Goal: Find specific page/section: Find specific page/section

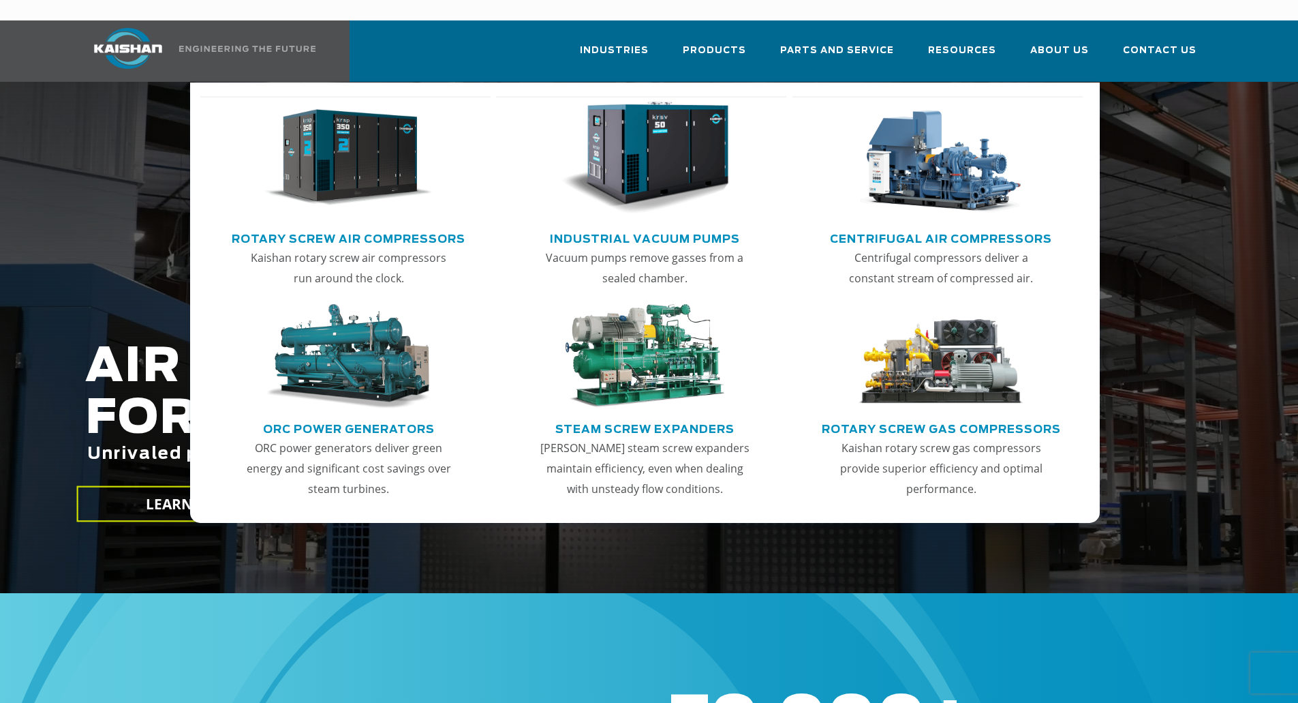
click at [939, 417] on link "Rotary Screw Gas Compressors" at bounding box center [941, 427] width 239 height 20
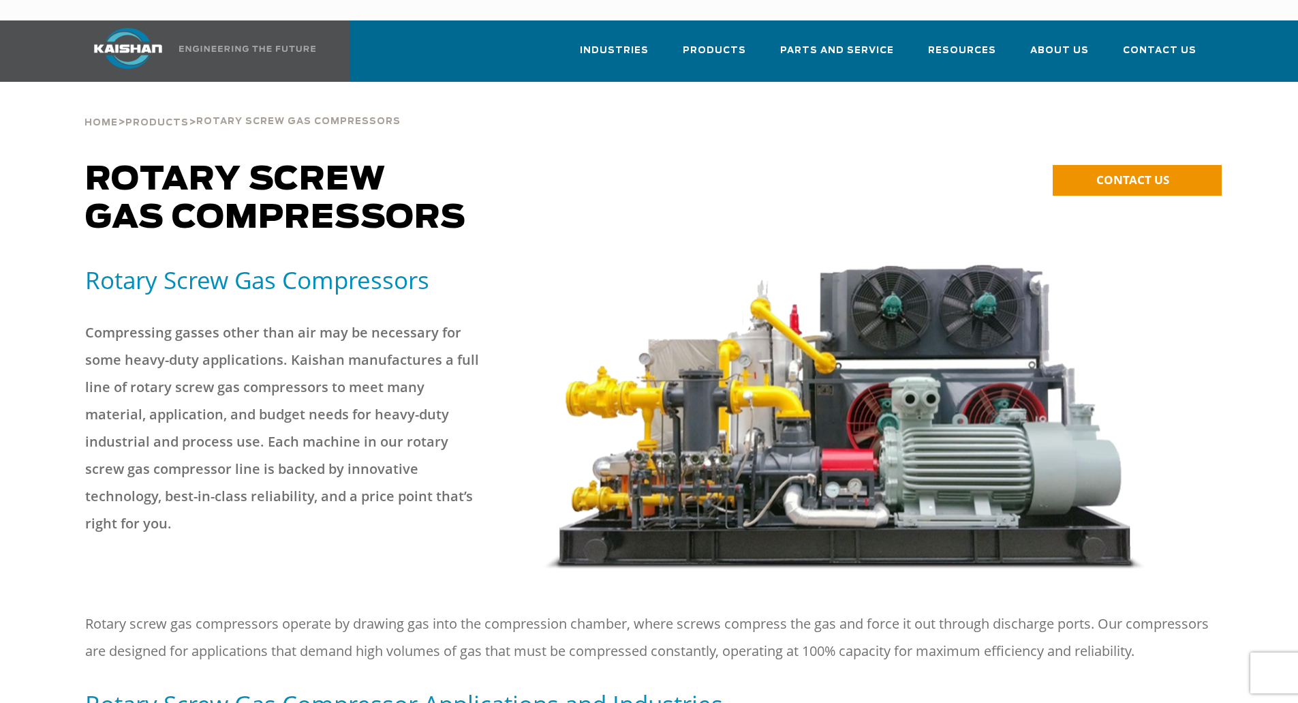
drag, startPoint x: 890, startPoint y: 447, endPoint x: 921, endPoint y: 79, distance: 369.2
click at [792, 23] on li "Parts and Service" at bounding box center [837, 49] width 148 height 59
click at [800, 43] on span "Parts and Service" at bounding box center [837, 51] width 114 height 16
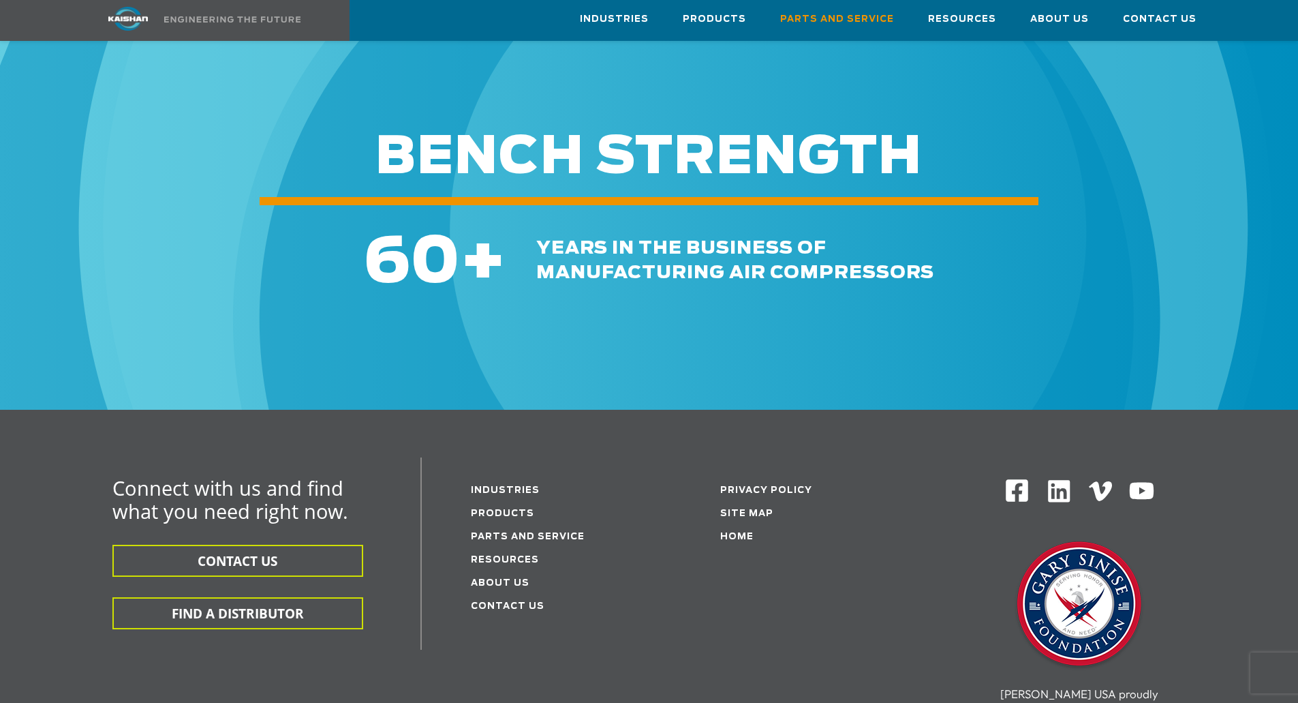
scroll to position [1499, 0]
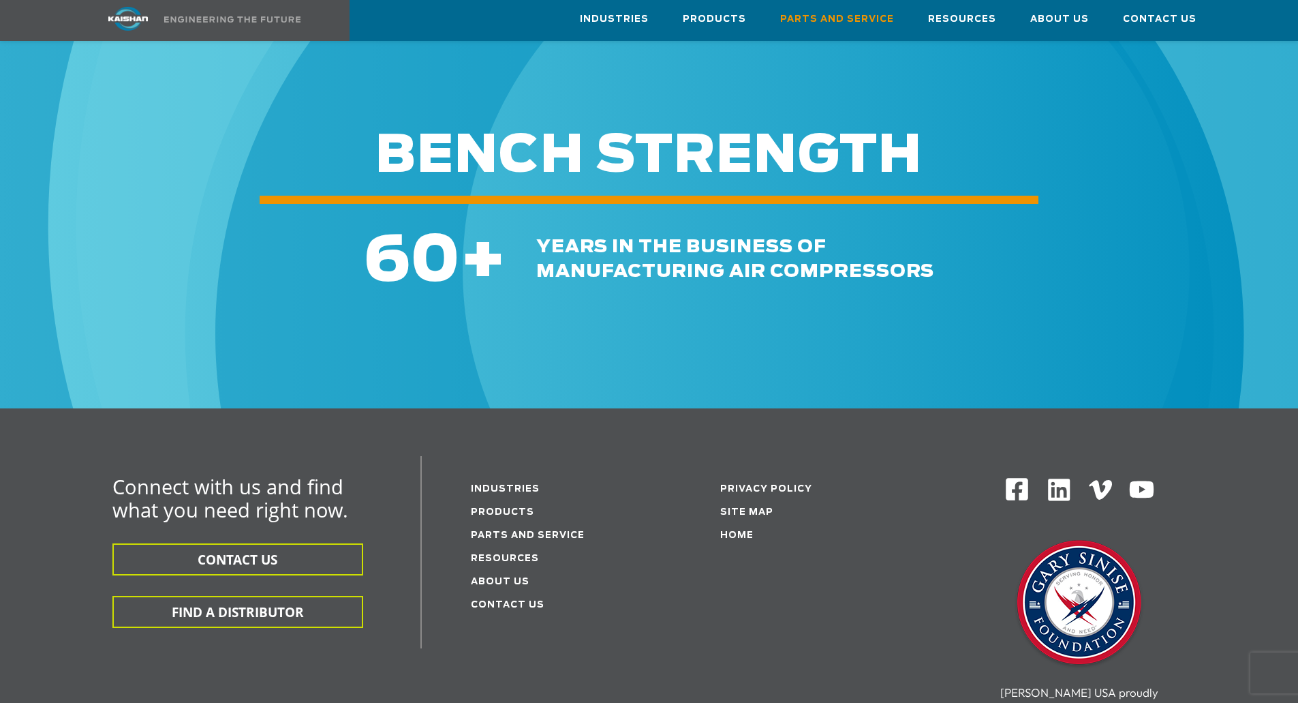
click at [512, 508] on link "Products" at bounding box center [502, 512] width 63 height 9
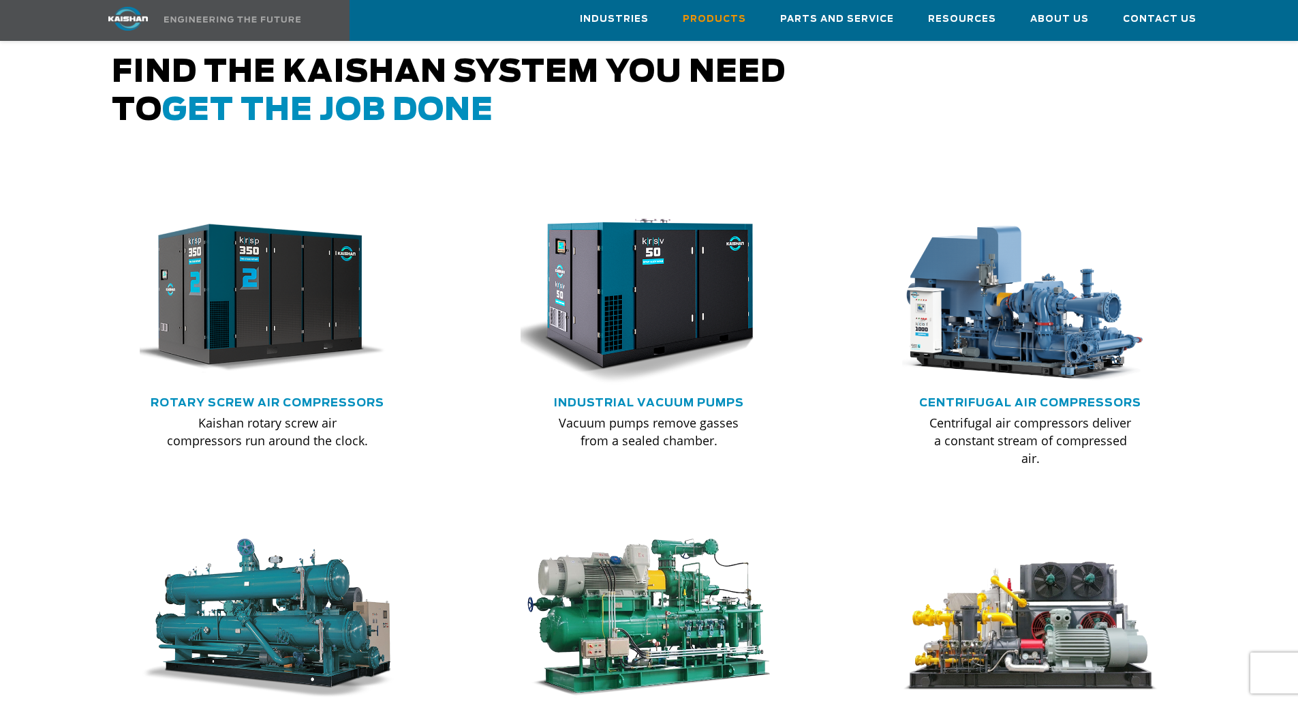
scroll to position [750, 0]
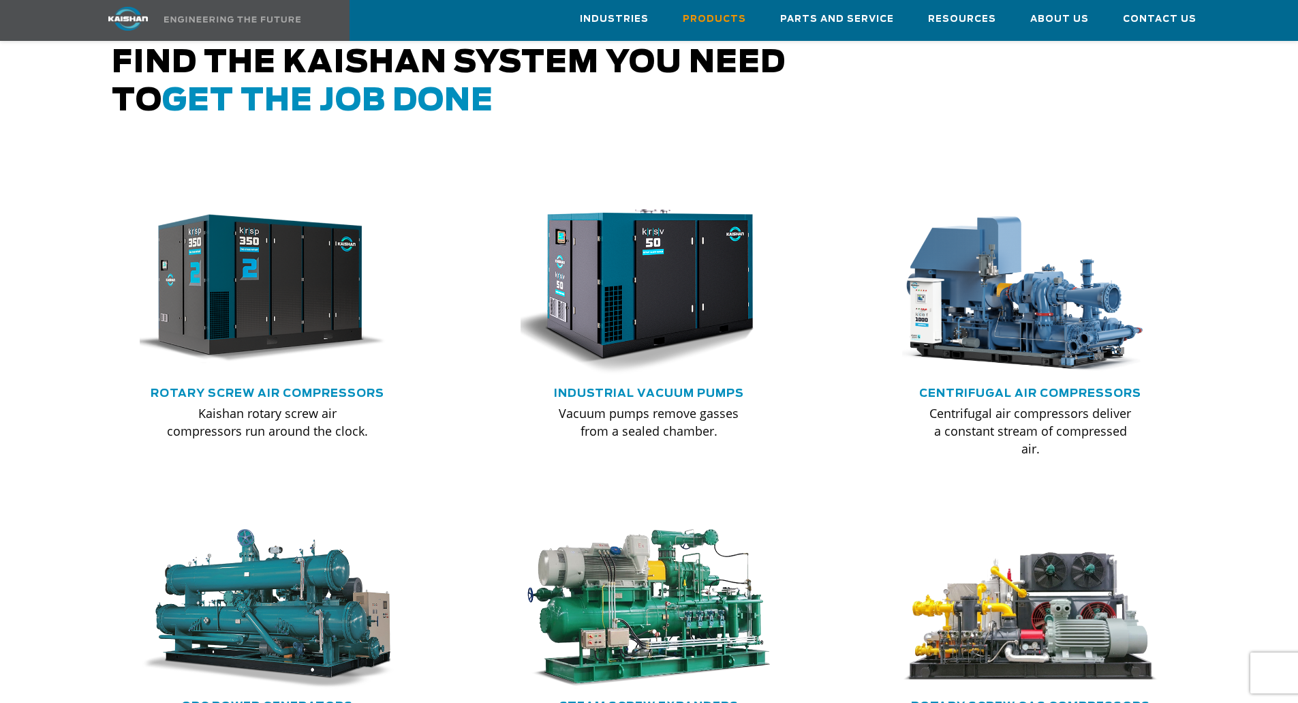
click at [360, 388] on link "Rotary Screw Air Compressors" at bounding box center [268, 393] width 234 height 11
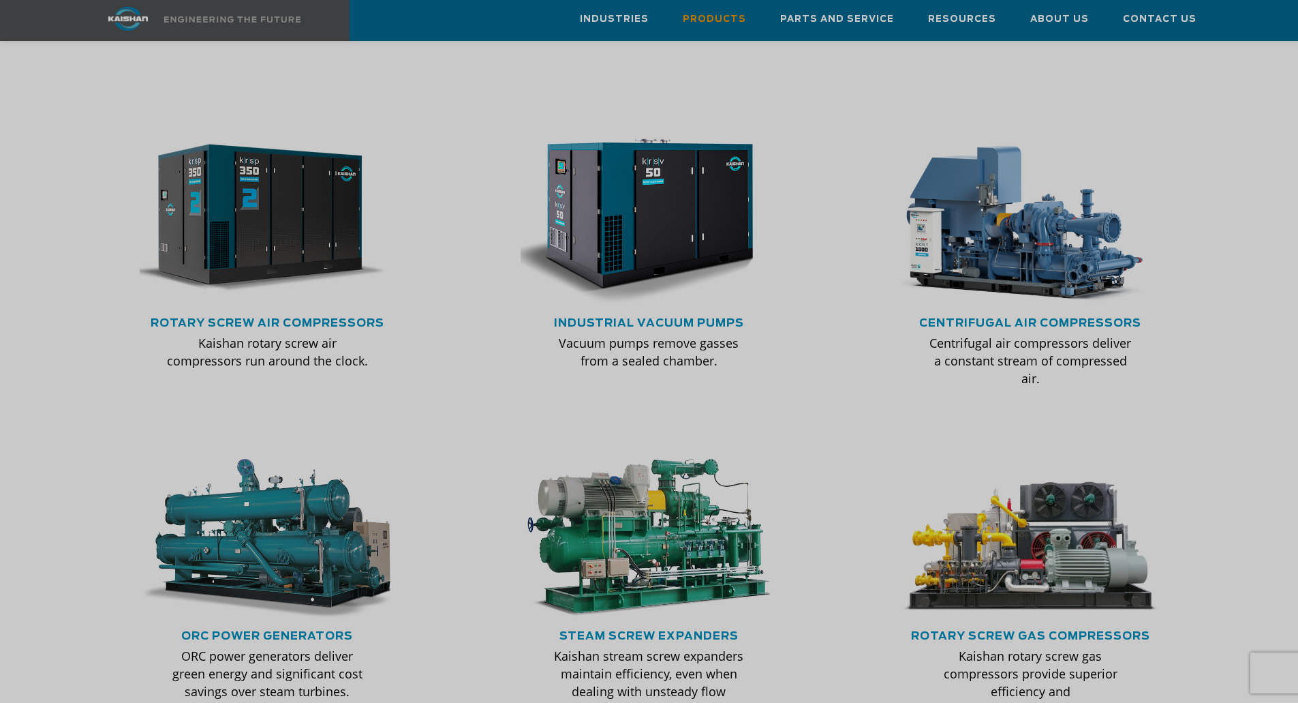
scroll to position [1090, 0]
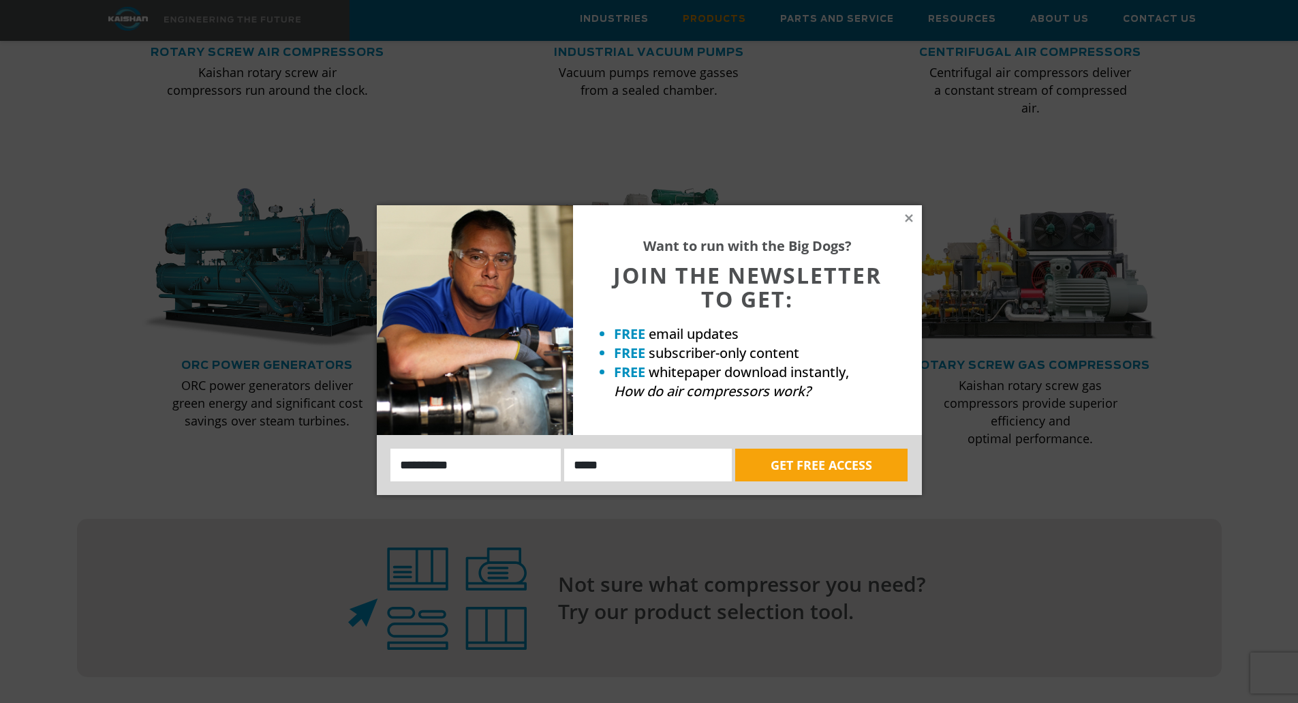
click at [911, 221] on icon at bounding box center [908, 217] width 7 height 7
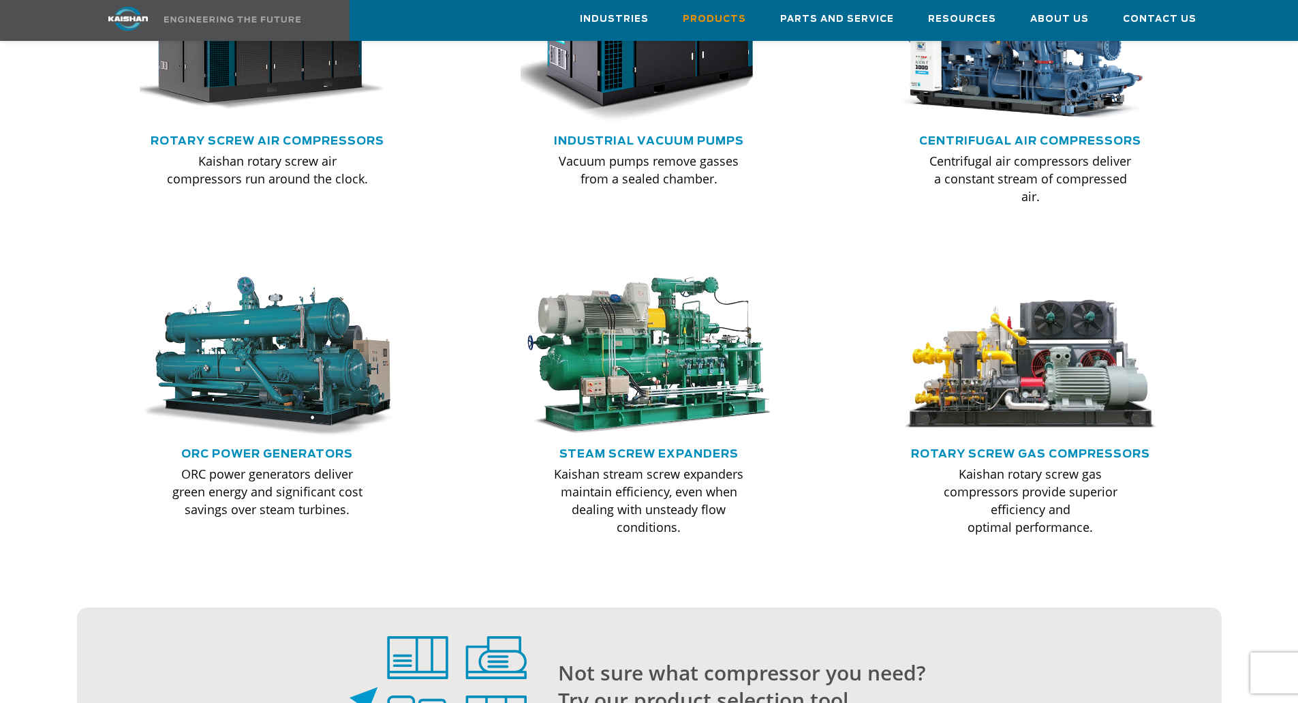
scroll to position [886, 0]
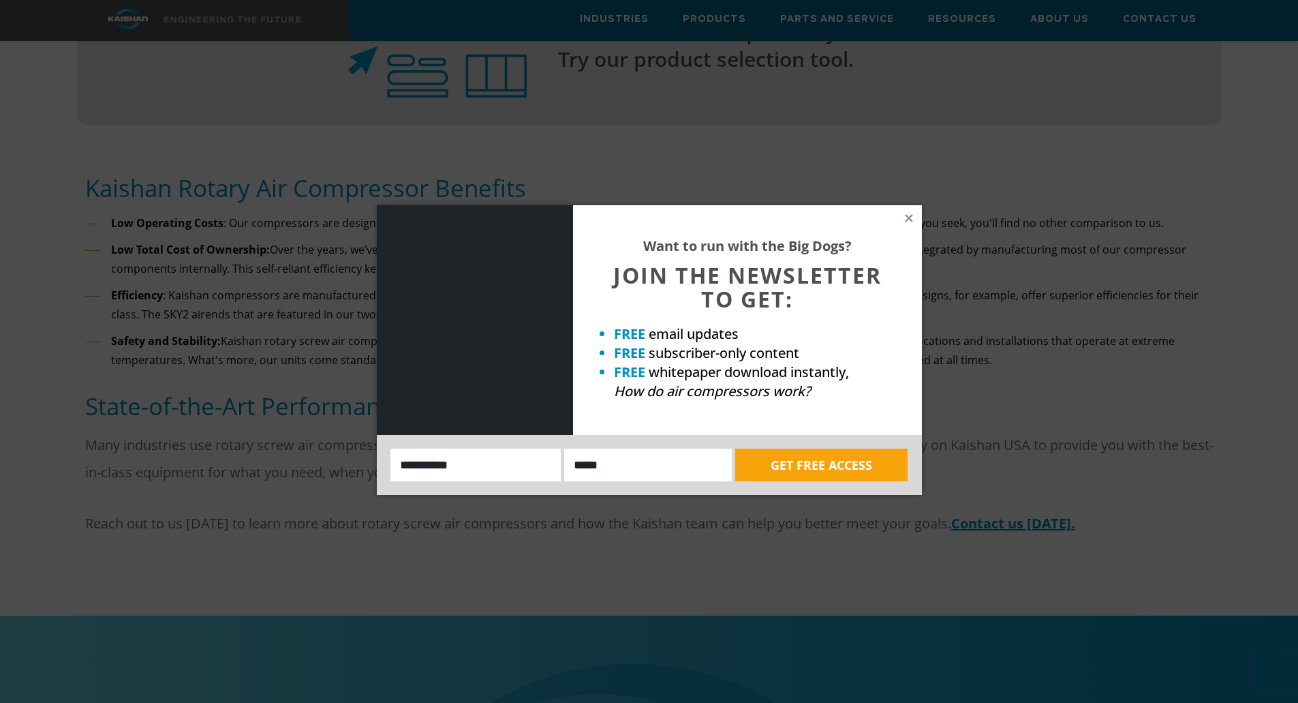
scroll to position [1363, 0]
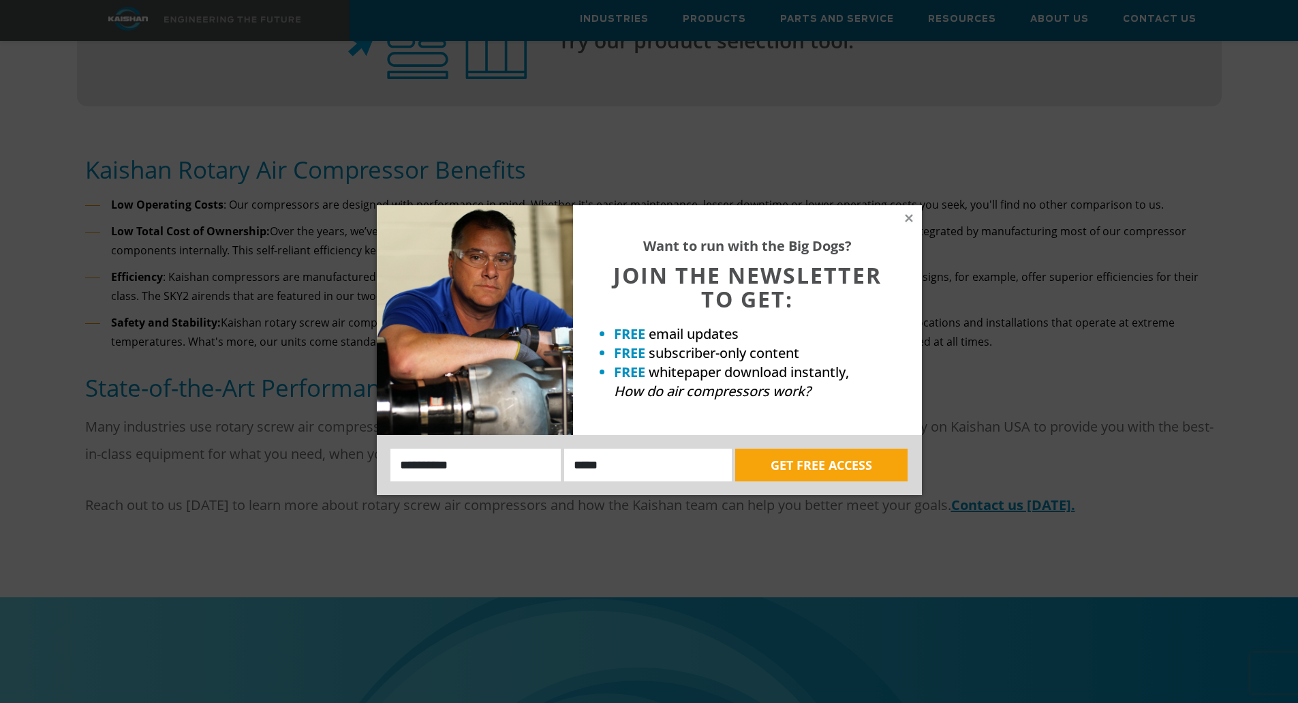
click at [907, 222] on icon at bounding box center [909, 218] width 12 height 12
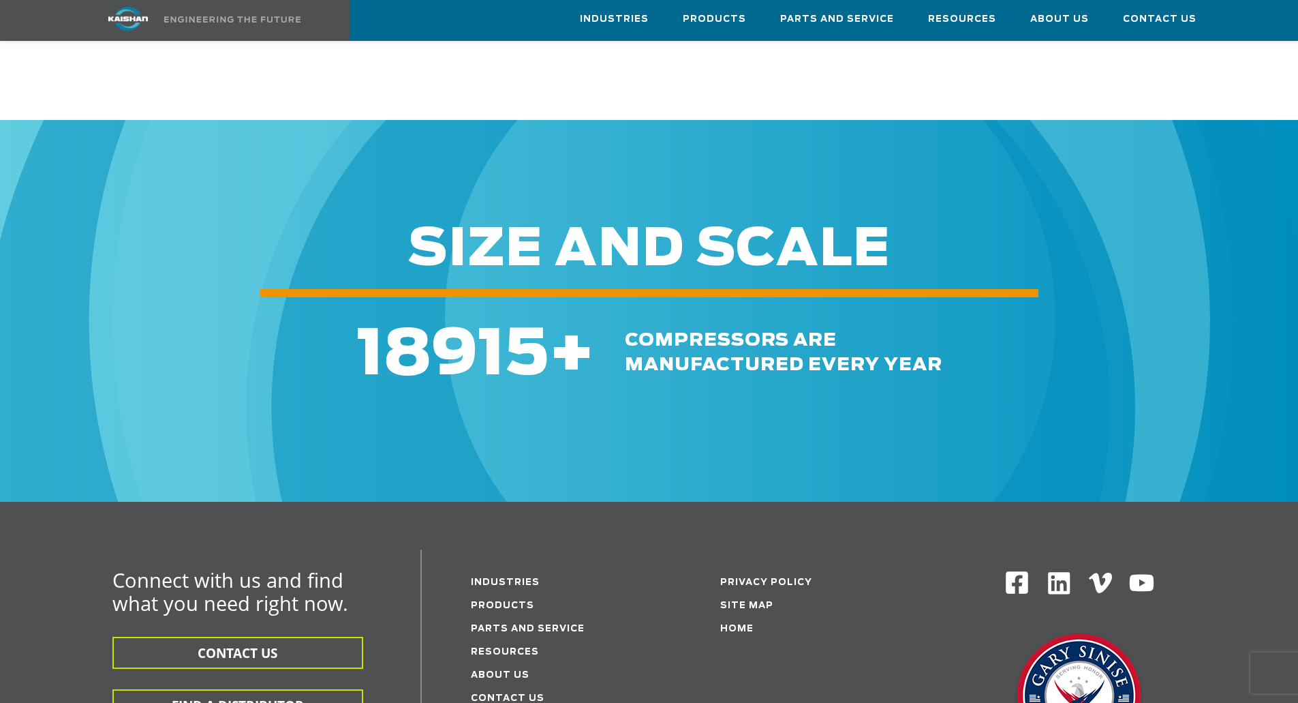
scroll to position [2203, 0]
